Goal: Information Seeking & Learning: Learn about a topic

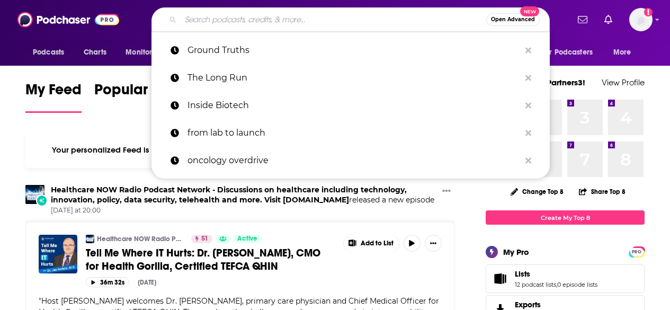
click at [352, 20] on input "Search podcasts, credits, & more..." at bounding box center [332, 19] width 305 height 17
paste input "BioPharm Catalyst Biotech Bulls & Breakthroughs"
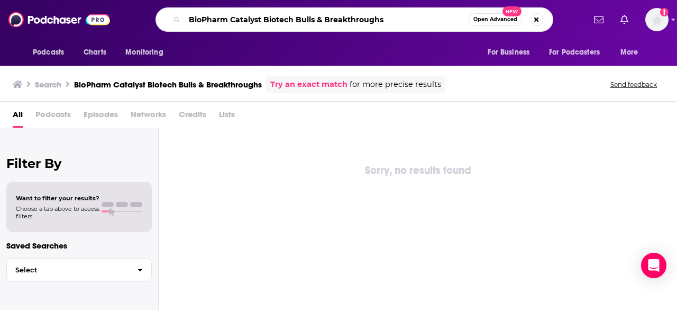
click at [265, 22] on input "BioPharm Catalyst Biotech Bulls & Breakthroughs" at bounding box center [327, 19] width 284 height 17
type input "Biotech Bulls & Breakthroughs"
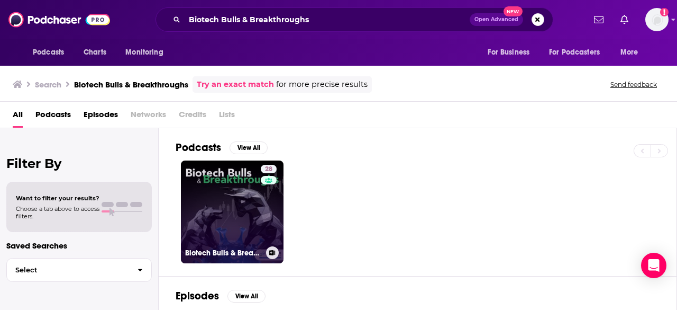
click at [240, 178] on link "28 Biotech Bulls & Breakthroughs" at bounding box center [232, 211] width 103 height 103
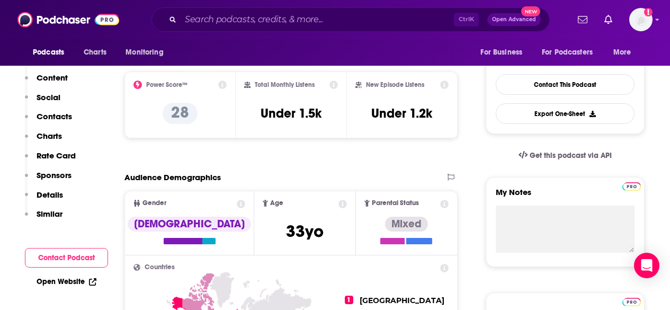
scroll to position [118, 0]
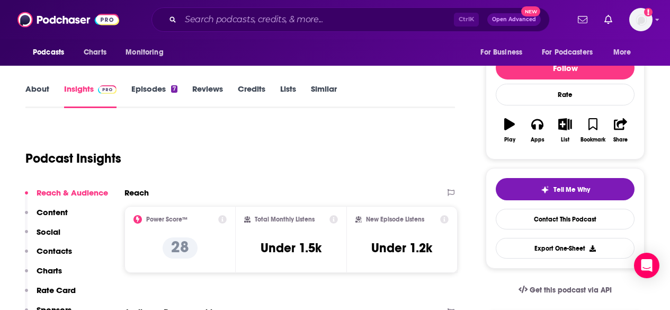
click at [149, 89] on link "Episodes 7" at bounding box center [154, 96] width 46 height 24
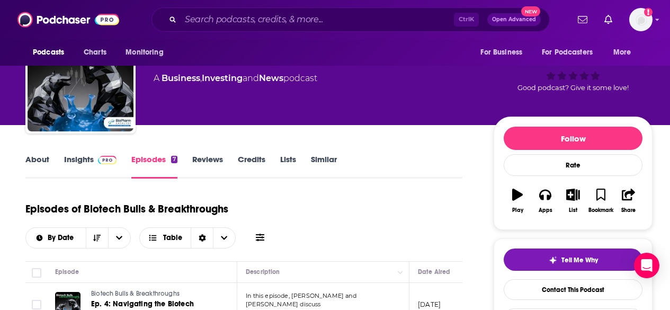
scroll to position [29, 0]
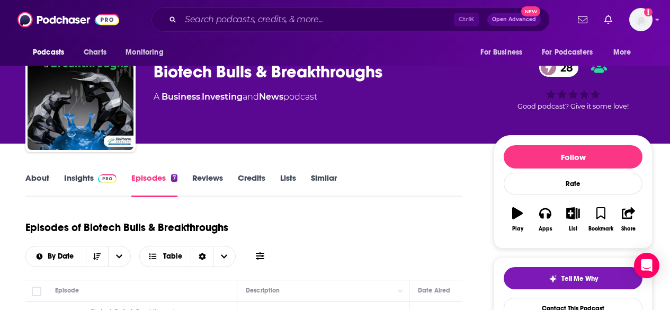
click at [78, 178] on link "Insights" at bounding box center [90, 185] width 52 height 24
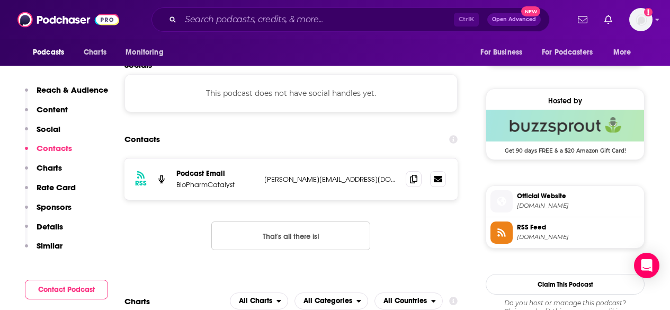
scroll to position [730, 0]
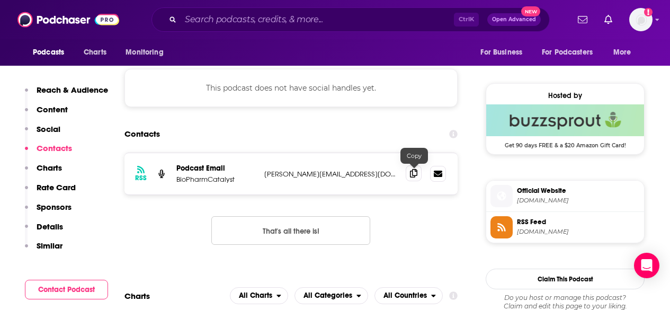
click at [410, 179] on span at bounding box center [413, 173] width 16 height 16
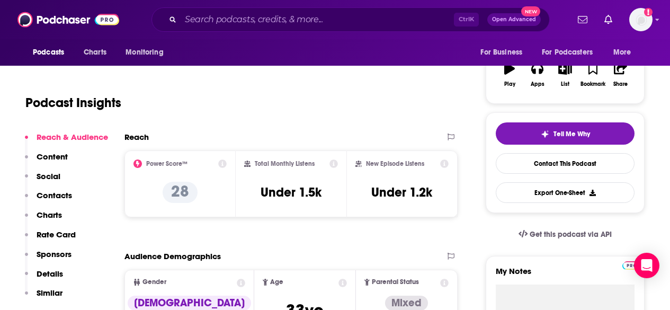
scroll to position [0, 0]
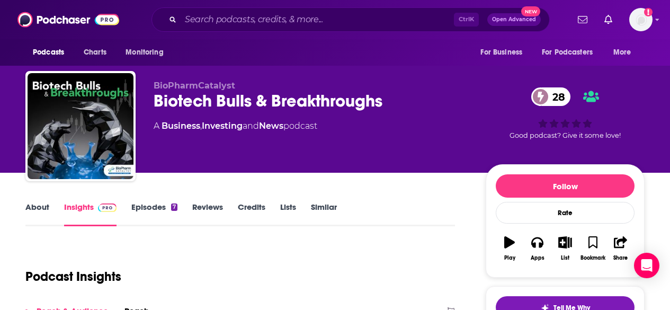
click at [43, 206] on link "About" at bounding box center [37, 214] width 24 height 24
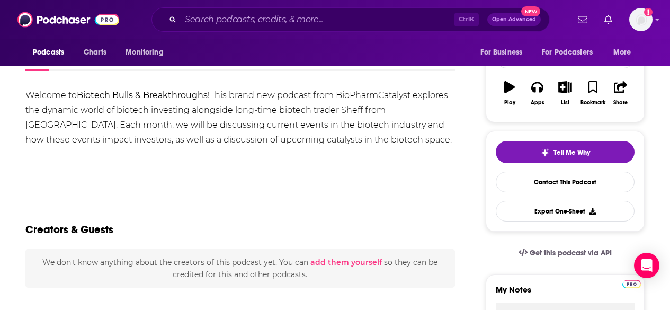
scroll to position [112, 0]
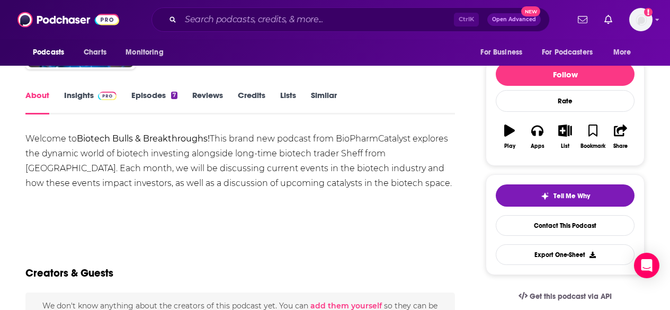
click at [175, 103] on link "Episodes 7" at bounding box center [154, 102] width 46 height 24
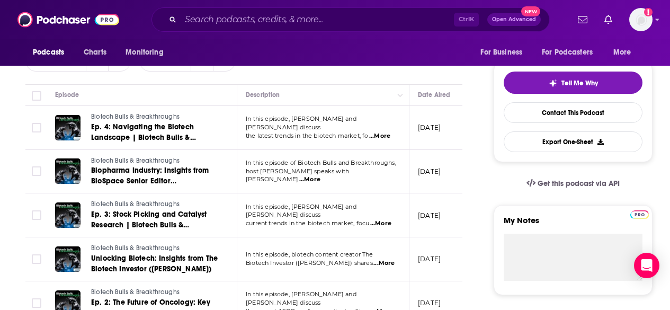
scroll to position [456, 0]
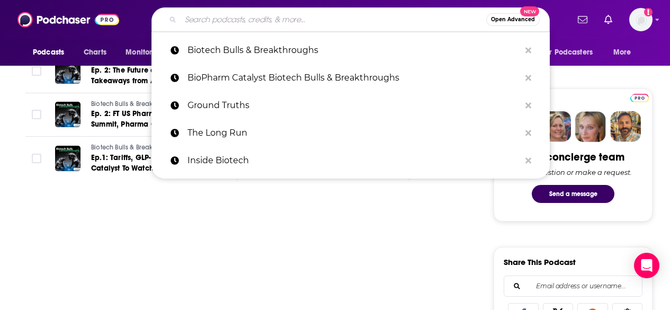
click at [308, 21] on input "Search podcasts, credits, & more..." at bounding box center [332, 19] width 305 height 17
paste input "[PERSON_NAME] Network"
type input "[PERSON_NAME] Network"
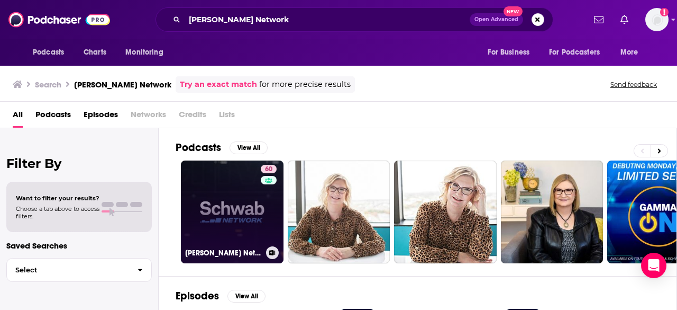
click at [253, 205] on link "60 [PERSON_NAME] Network" at bounding box center [232, 211] width 103 height 103
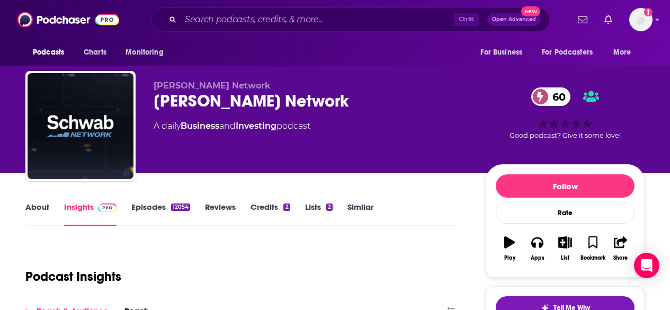
scroll to position [11, 0]
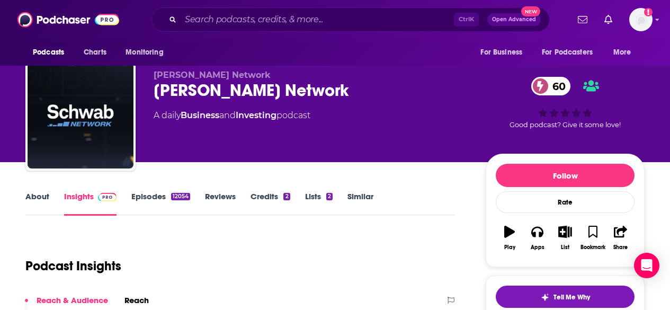
click at [142, 204] on link "Episodes 12054" at bounding box center [160, 203] width 59 height 24
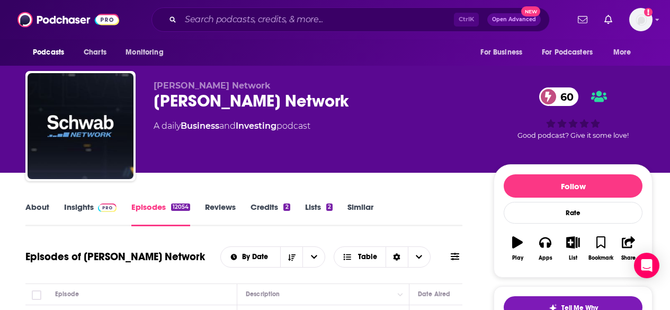
click at [78, 205] on link "Insights" at bounding box center [90, 214] width 52 height 24
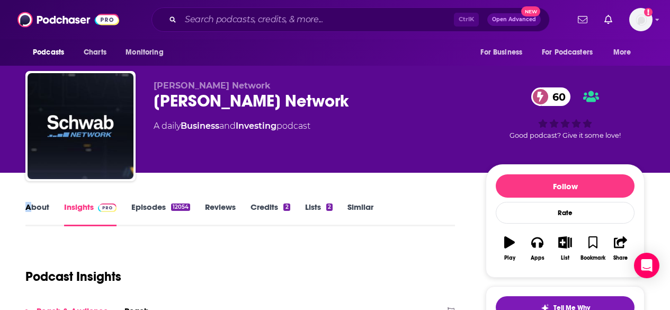
drag, startPoint x: 21, startPoint y: 207, endPoint x: 35, endPoint y: 207, distance: 14.3
click at [35, 207] on link "About" at bounding box center [37, 214] width 24 height 24
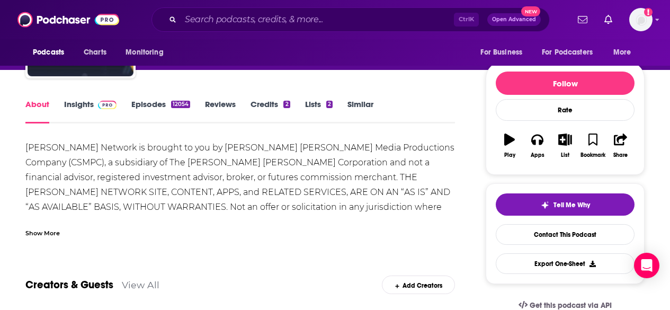
scroll to position [109, 0]
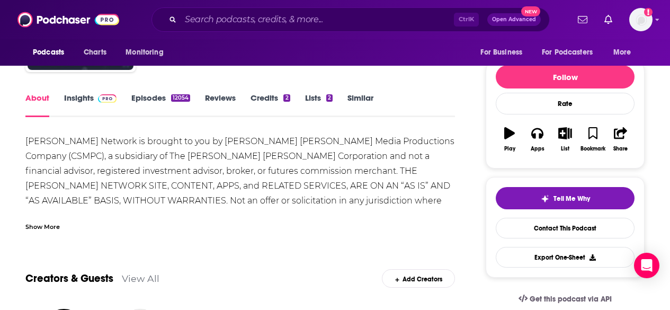
click at [26, 227] on div "Show More" at bounding box center [42, 226] width 34 height 10
